Goal: Task Accomplishment & Management: Manage account settings

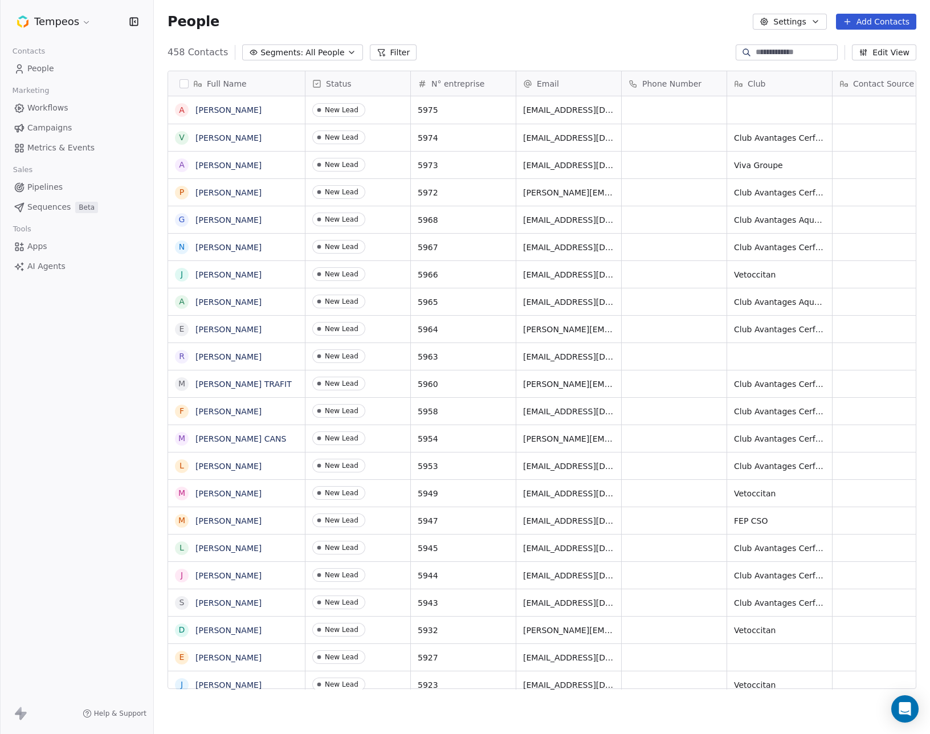
scroll to position [647, 776]
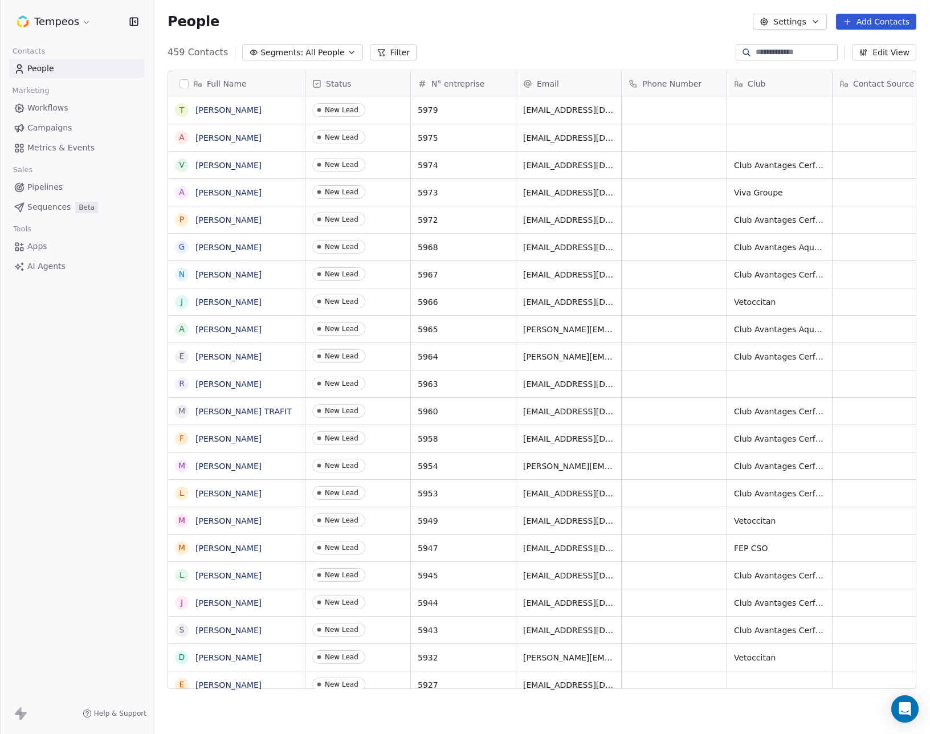
scroll to position [647, 776]
click at [73, 15] on html "Tempeos Contacts People Marketing Workflows Campaigns Metrics & Events Sales Pi…" at bounding box center [465, 367] width 930 height 734
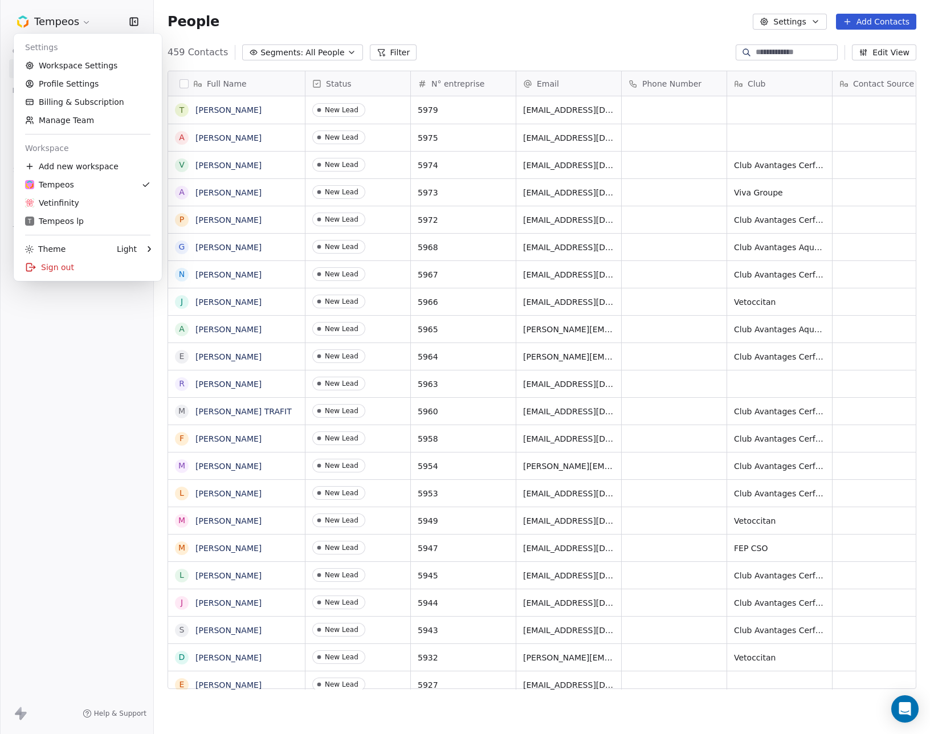
click at [829, 152] on html "Tempeos Contacts People Marketing Workflows Campaigns Metrics & Events Sales Pi…" at bounding box center [465, 367] width 930 height 734
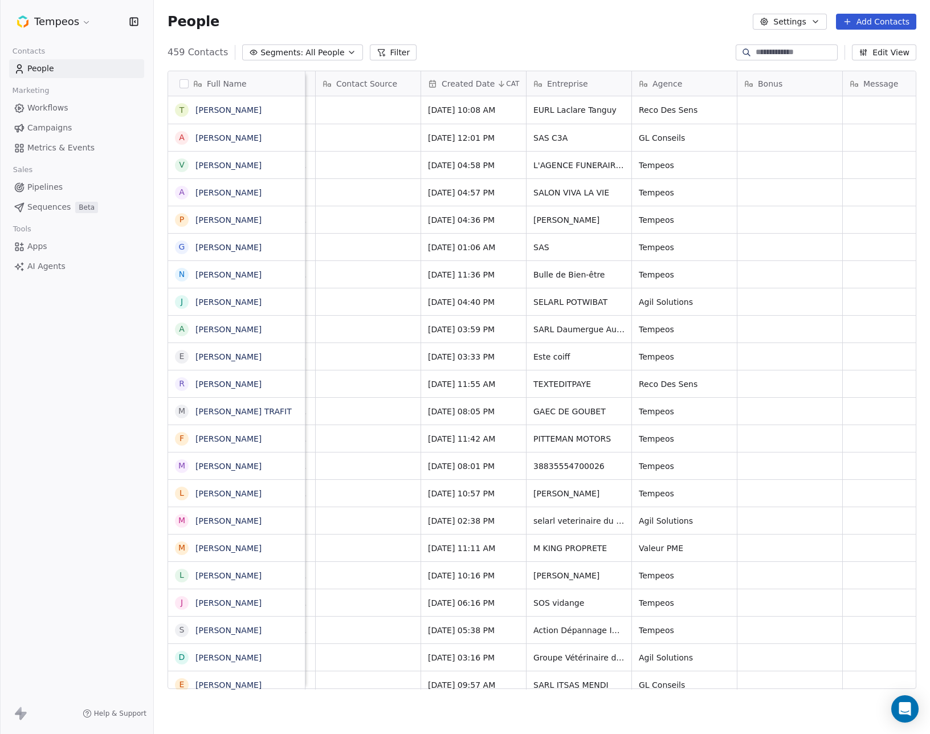
scroll to position [0, 1104]
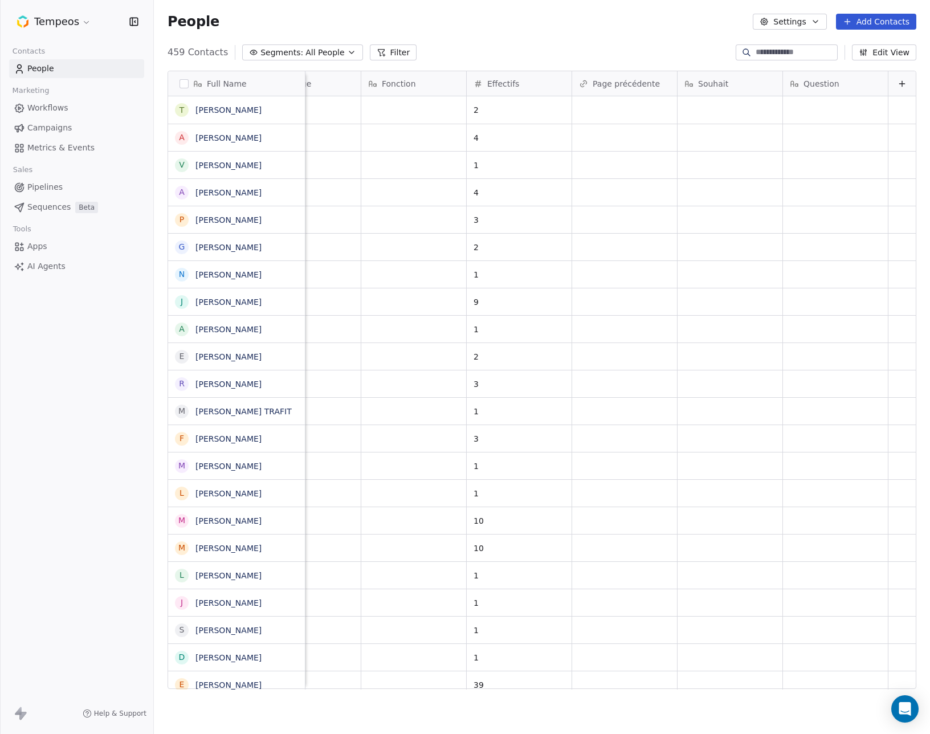
click at [914, 51] on button "Edit View" at bounding box center [884, 52] width 64 height 16
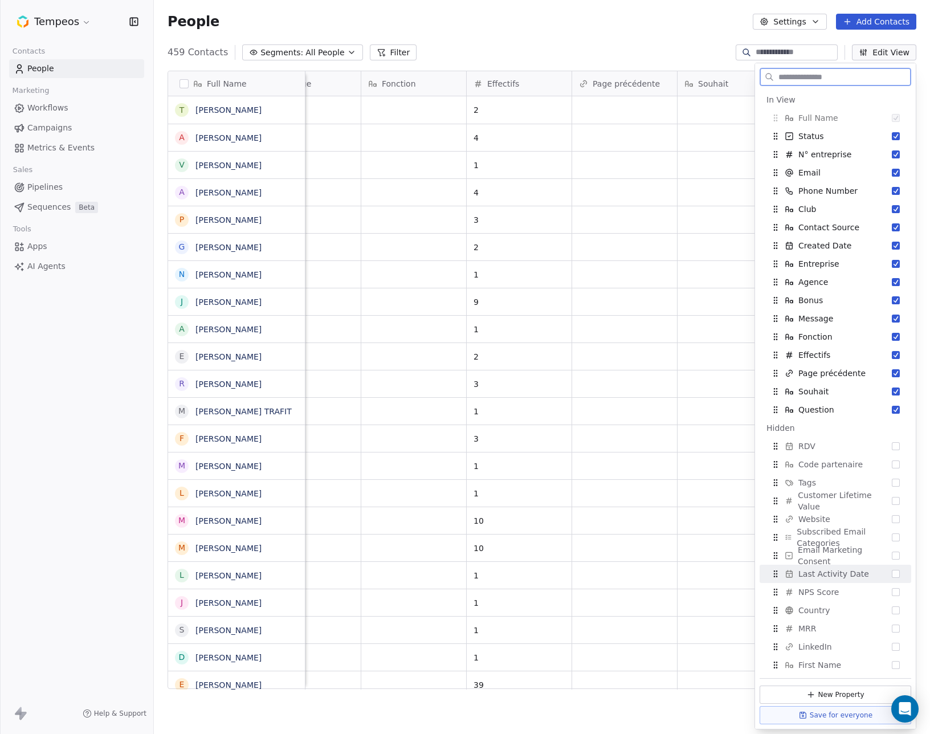
click at [831, 576] on span "Last Activity Date" at bounding box center [834, 573] width 71 height 11
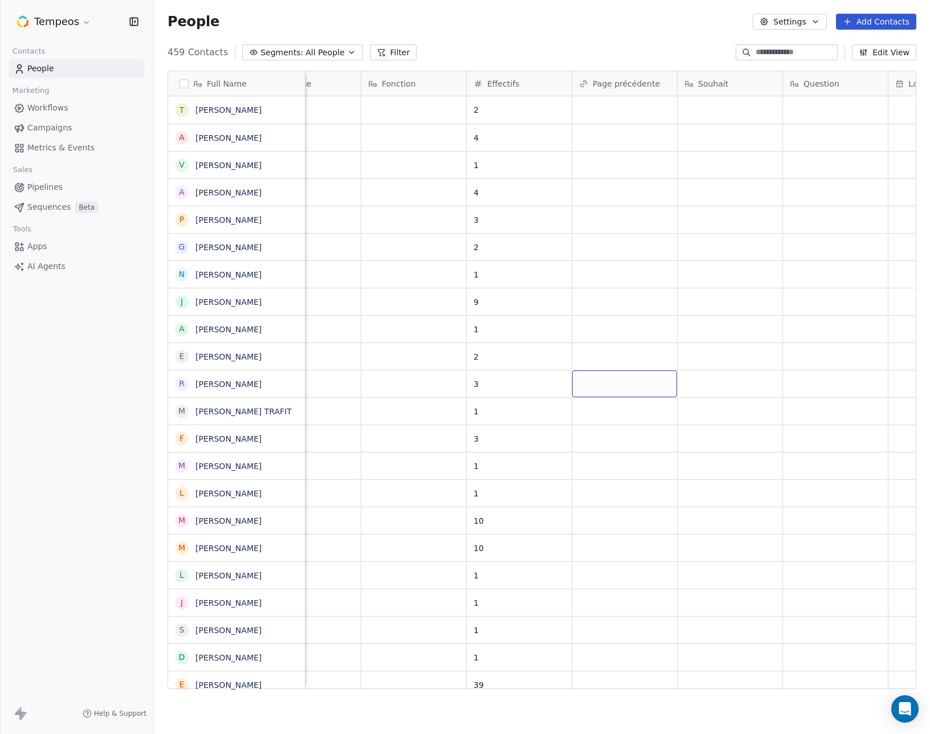
scroll to position [0, 1210]
click at [898, 52] on button "Edit View" at bounding box center [884, 52] width 64 height 16
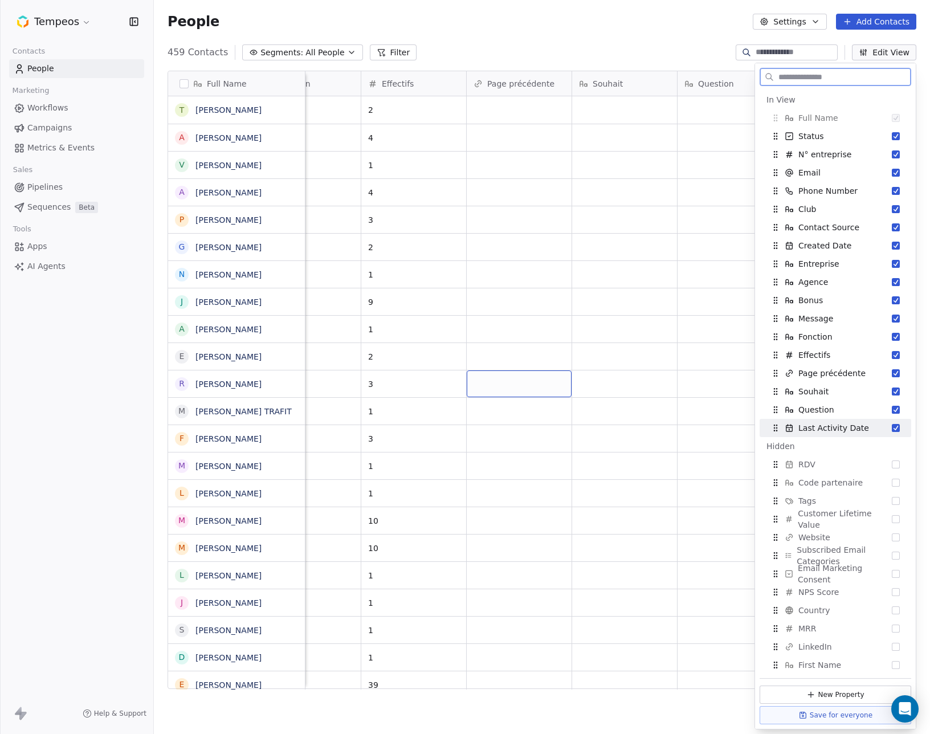
click at [897, 427] on button "Suggestions" at bounding box center [896, 428] width 8 height 8
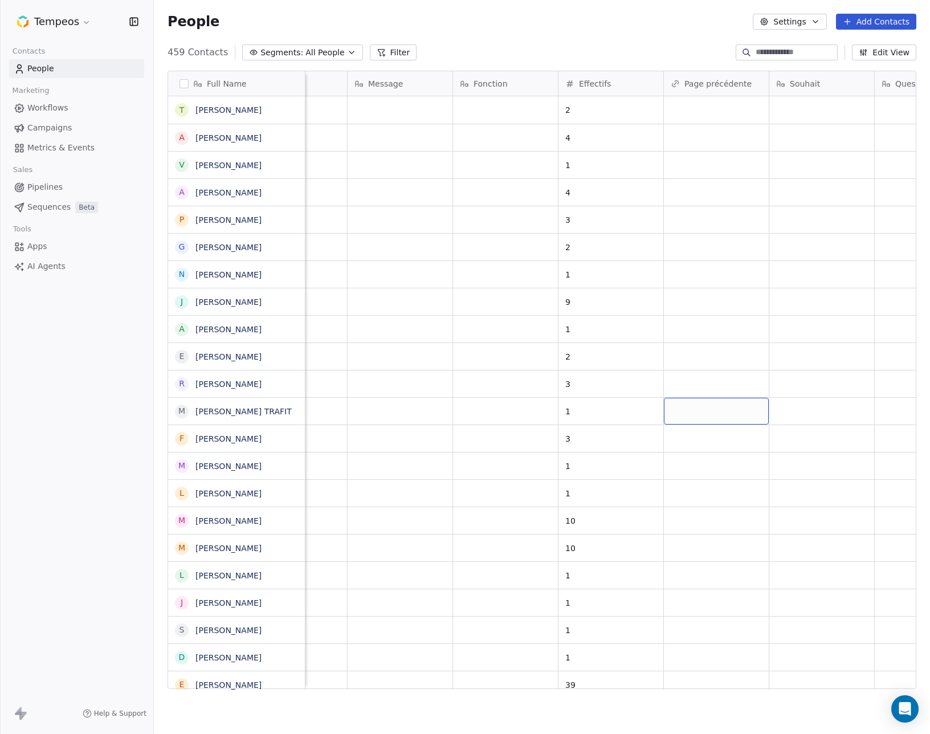
scroll to position [0, 1104]
click at [906, 86] on icon at bounding box center [902, 83] width 9 height 9
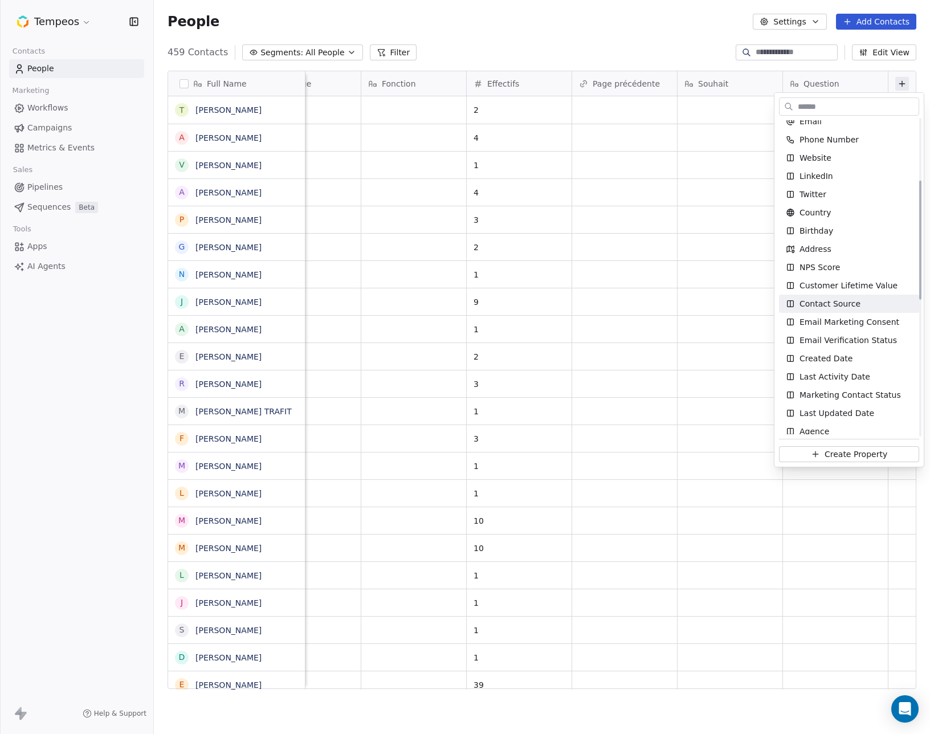
scroll to position [0, 0]
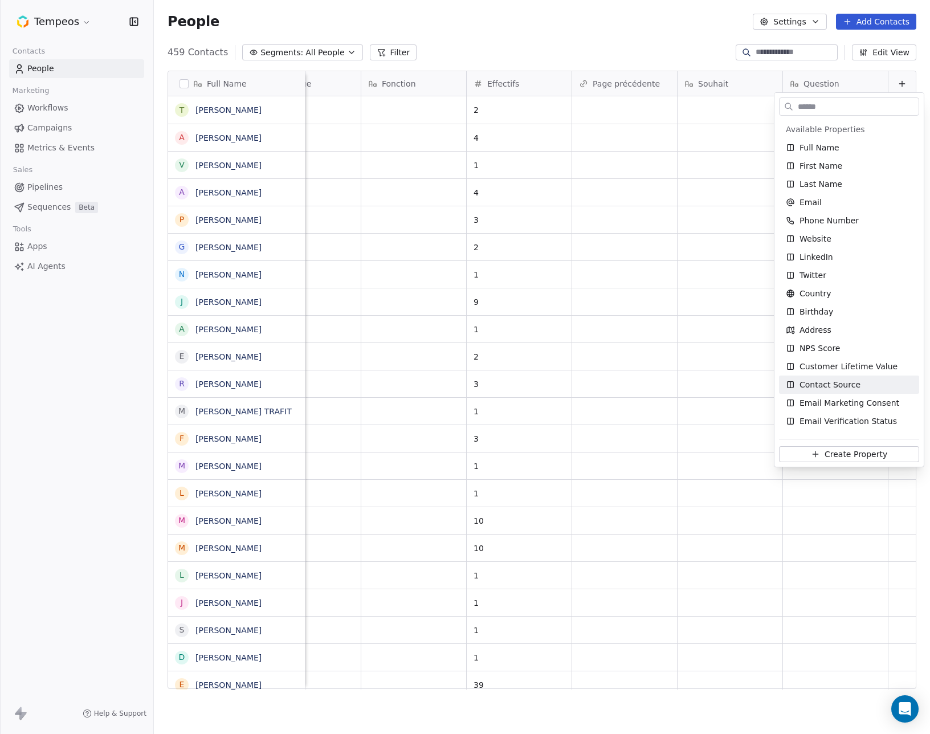
click at [590, 40] on html "Tempeos Contacts People Marketing Workflows Campaigns Metrics & Events Sales Pi…" at bounding box center [465, 367] width 930 height 734
